Goal: Transaction & Acquisition: Purchase product/service

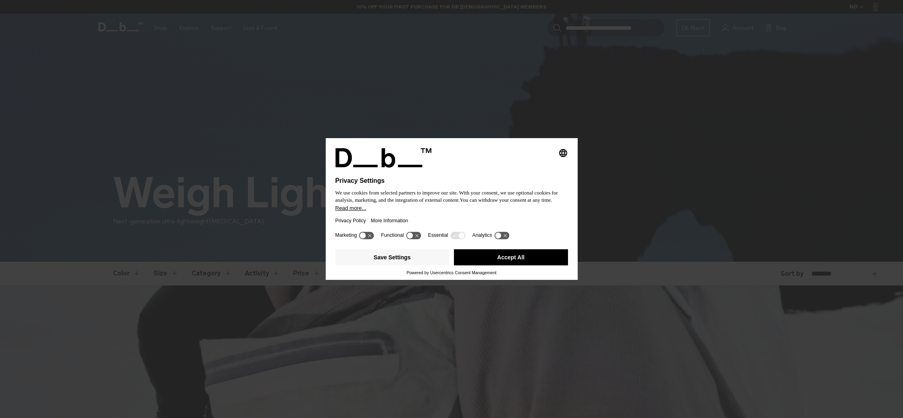
click at [525, 258] on button "Accept All" at bounding box center [511, 258] width 114 height 16
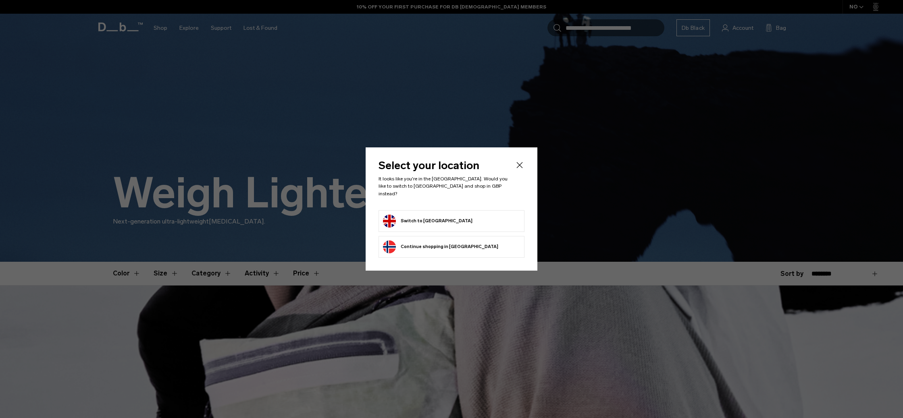
click at [446, 216] on button "Switch to United Kingdom" at bounding box center [427, 221] width 89 height 13
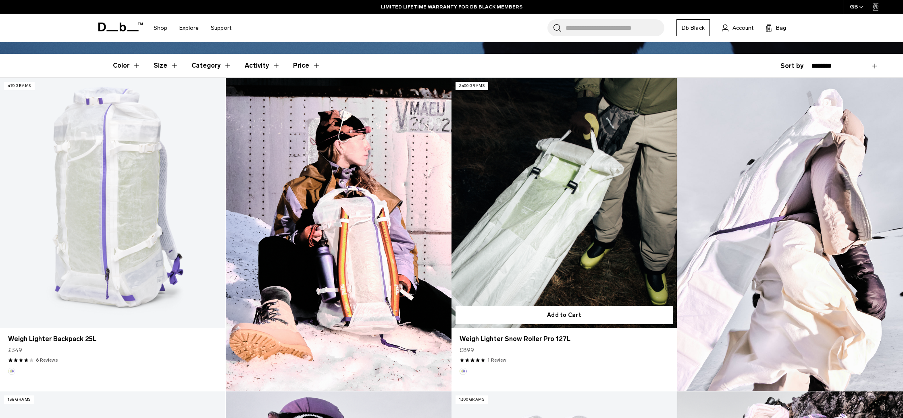
scroll to position [207, 0]
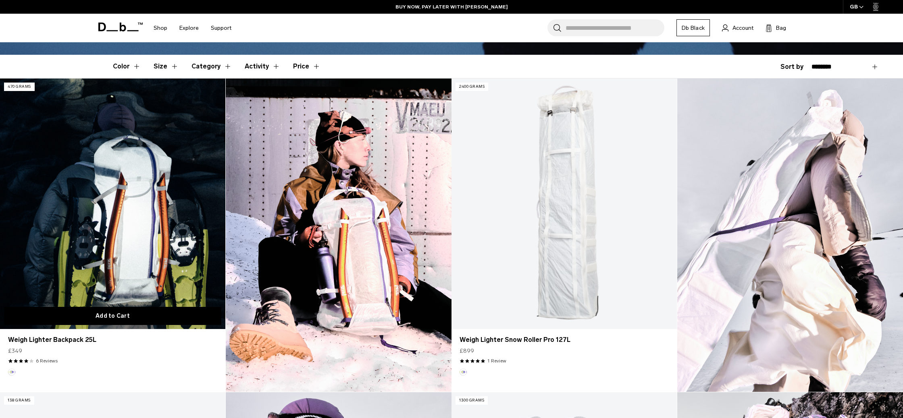
click at [147, 318] on button "Add to Cart" at bounding box center [112, 316] width 217 height 18
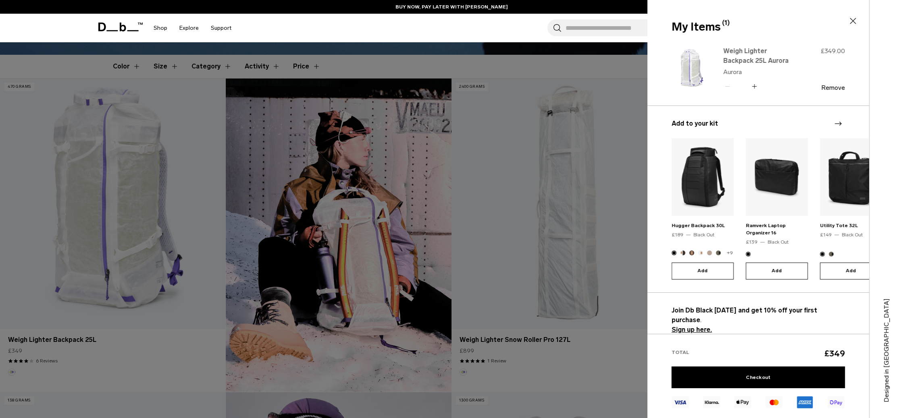
click at [749, 57] on link "Weigh Lighter Backpack 25L Aurora" at bounding box center [758, 55] width 71 height 19
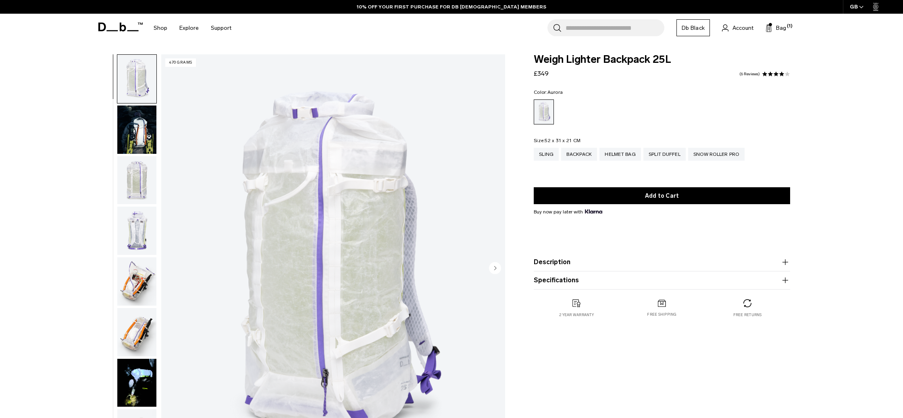
click at [139, 130] on img "button" at bounding box center [136, 130] width 39 height 48
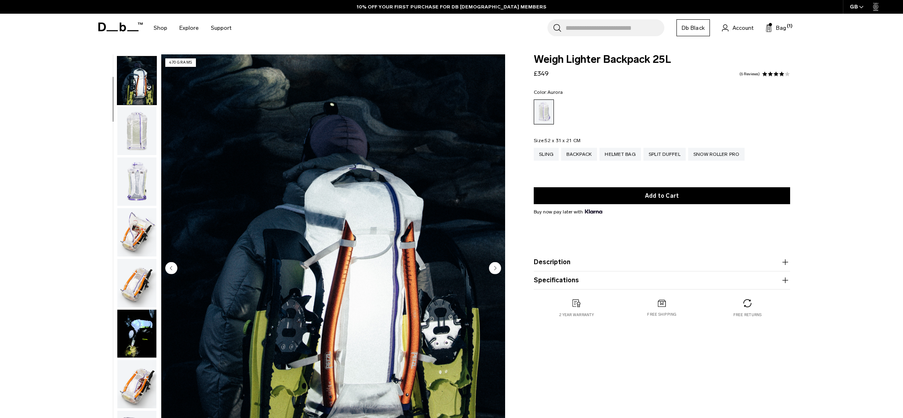
scroll to position [51, 0]
click at [138, 136] on img "button" at bounding box center [136, 130] width 39 height 48
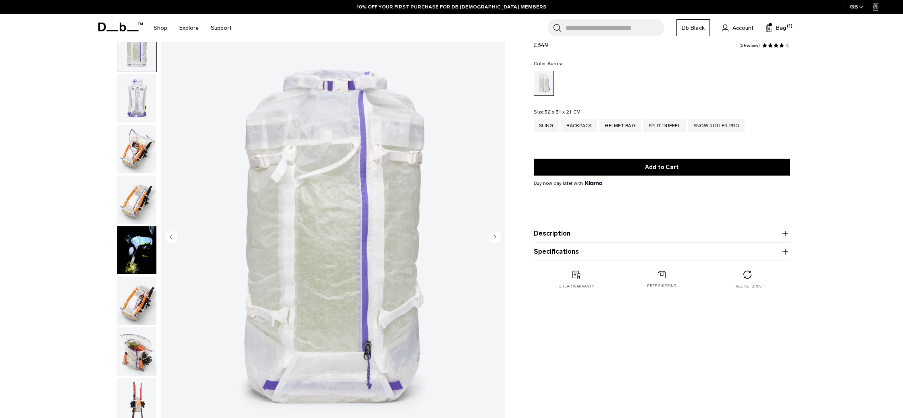
scroll to position [40, 0]
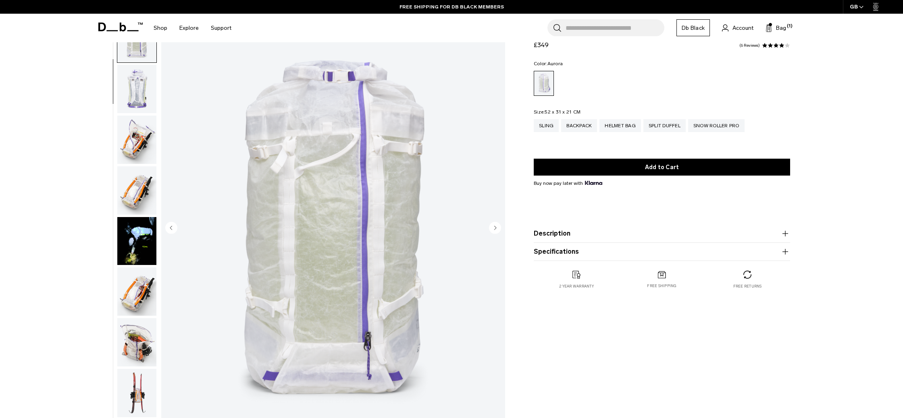
click at [138, 96] on img "button" at bounding box center [136, 89] width 39 height 48
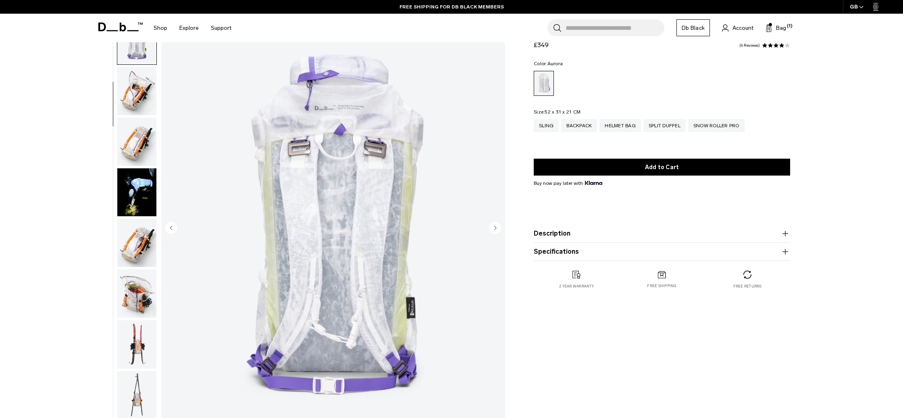
scroll to position [152, 0]
click at [133, 98] on img "button" at bounding box center [136, 89] width 39 height 48
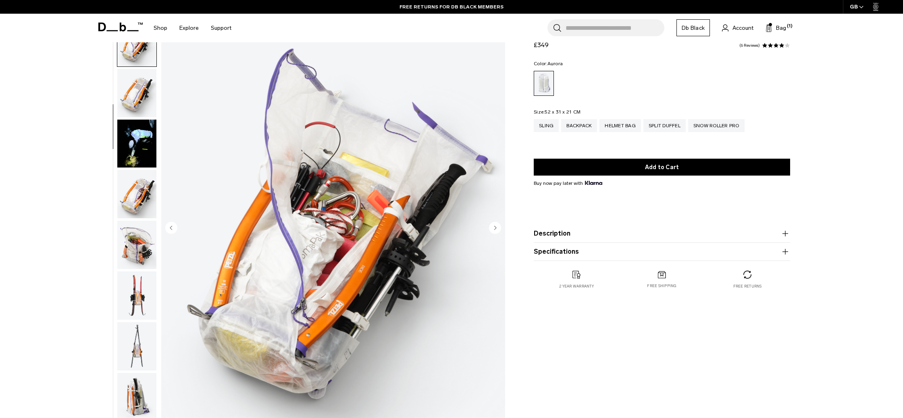
scroll to position [203, 0]
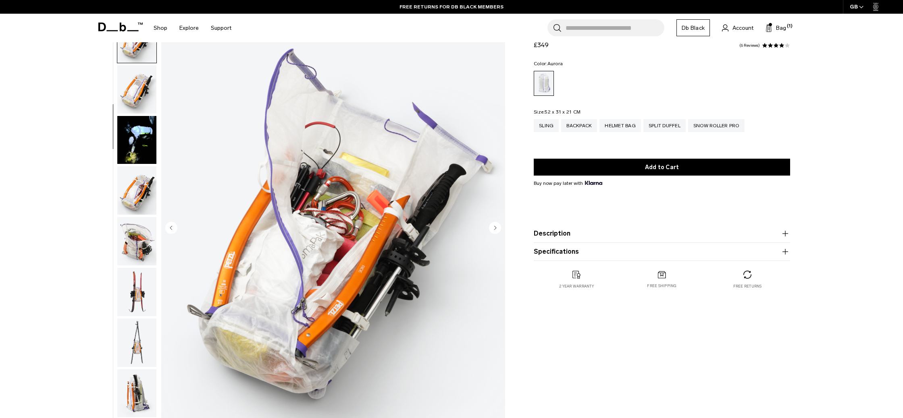
click at [144, 145] on img "button" at bounding box center [136, 140] width 39 height 48
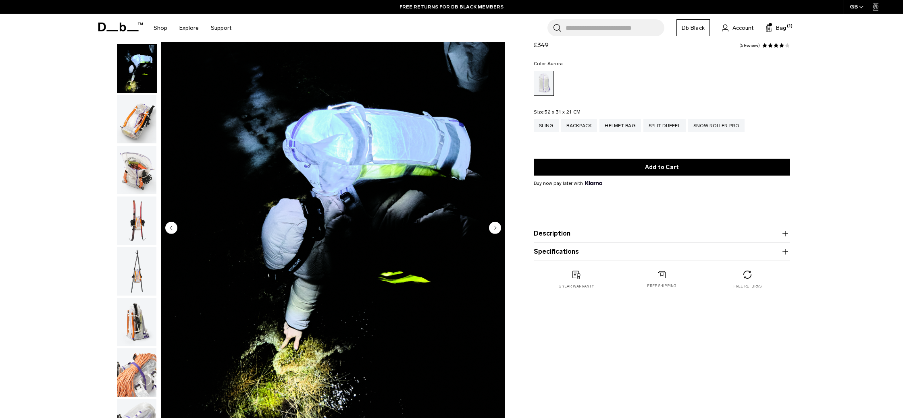
scroll to position [304, 0]
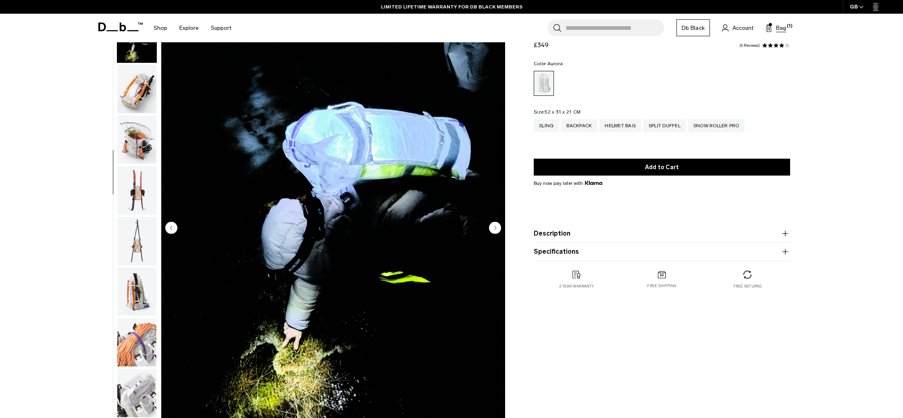
click at [783, 27] on span "Bag" at bounding box center [781, 28] width 10 height 8
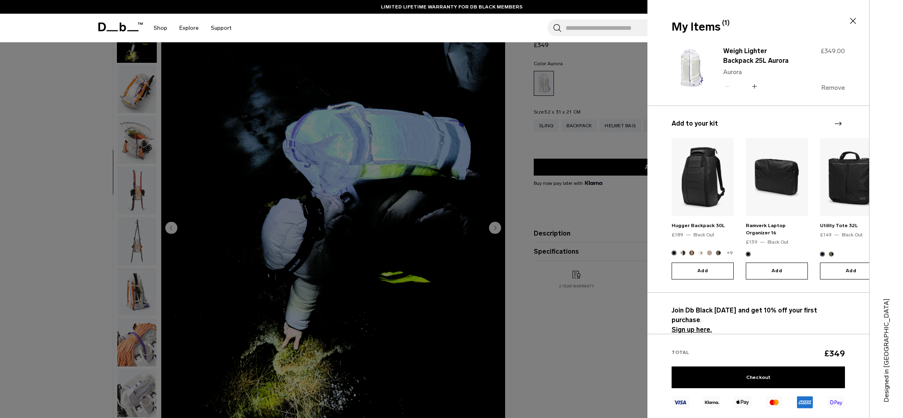
click at [832, 88] on button "Remove" at bounding box center [833, 87] width 24 height 7
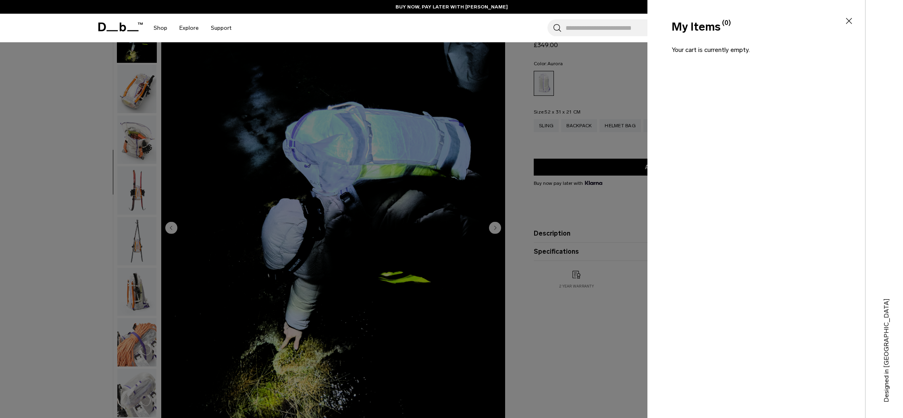
click at [849, 21] on icon at bounding box center [849, 21] width 6 height 6
